Goal: Task Accomplishment & Management: Manage account settings

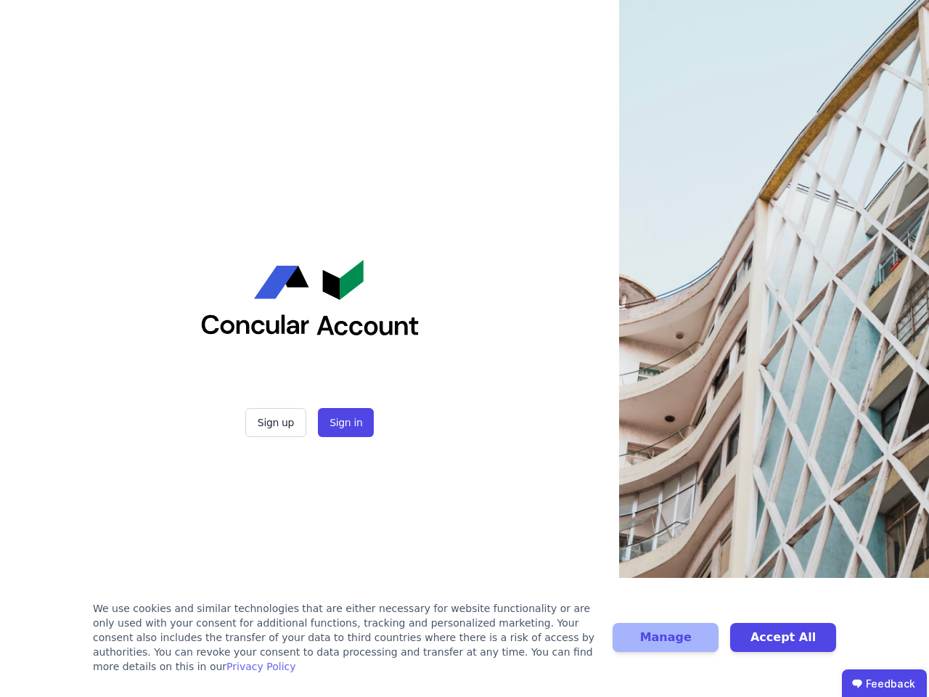
click at [464, 348] on div "Sign up Sign in" at bounding box center [309, 348] width 363 height 697
click at [277, 422] on button "Sign up" at bounding box center [275, 422] width 61 height 29
click at [344, 422] on button "Sign in" at bounding box center [346, 422] width 56 height 29
click at [464, 644] on div "We use cookies and similar technologies that are either necessary for website f…" at bounding box center [344, 637] width 502 height 73
click at [666, 644] on button "Manage" at bounding box center [666, 637] width 106 height 29
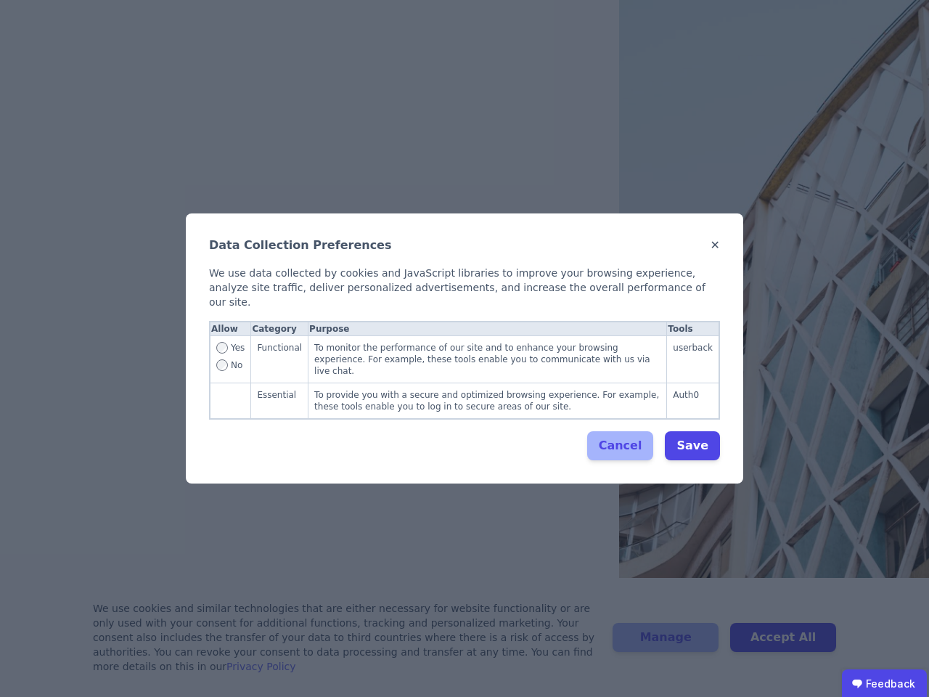
click at [783, 644] on div "Data Collection Preferences ✕ We use data collected by cookies and JavaScript l…" at bounding box center [464, 348] width 929 height 697
click at [884, 683] on ubdiv "Feedback" at bounding box center [884, 683] width 85 height 29
